Goal: Find specific page/section

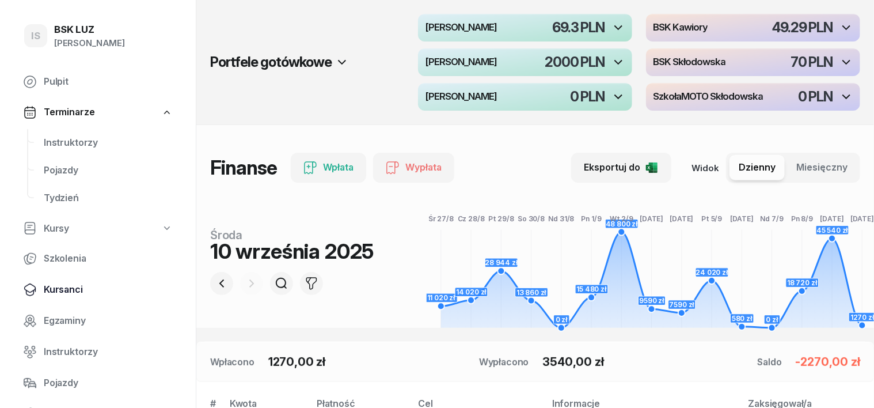
click at [67, 292] on span "Kursanci" at bounding box center [108, 289] width 129 height 15
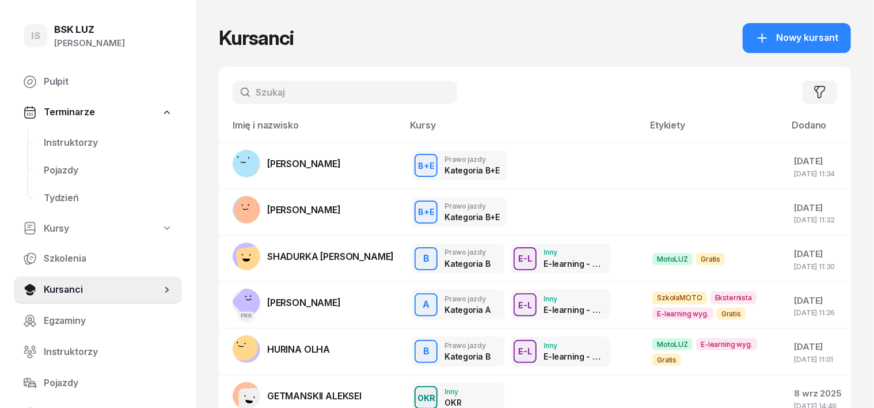
click at [235, 98] on input "text" at bounding box center [345, 92] width 225 height 23
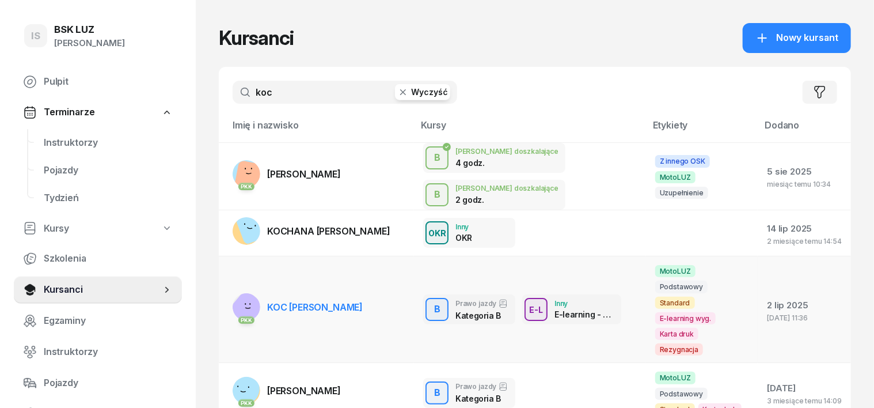
type input "koc"
click at [226, 289] on rect at bounding box center [247, 310] width 43 height 43
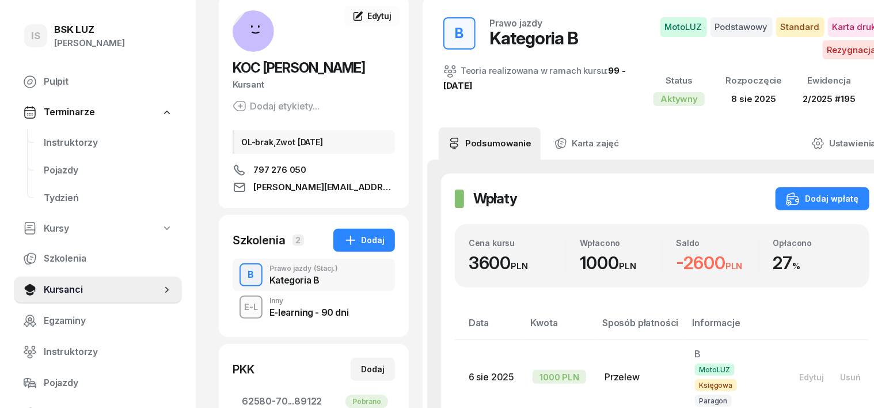
scroll to position [144, 0]
